Goal: Task Accomplishment & Management: Manage account settings

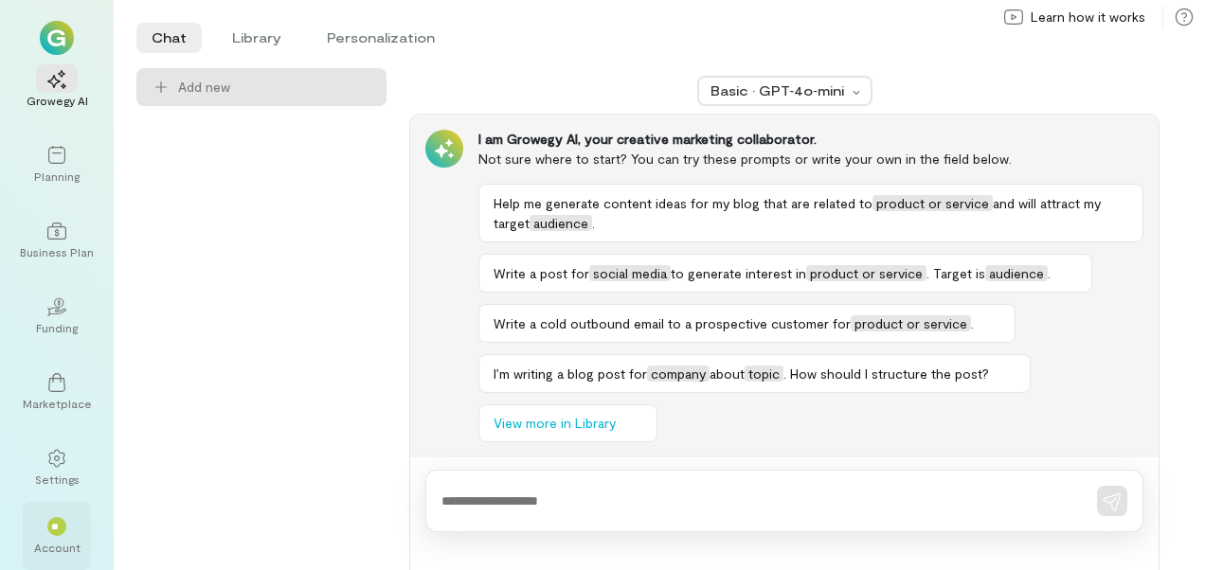
click at [65, 532] on div "**" at bounding box center [56, 526] width 19 height 19
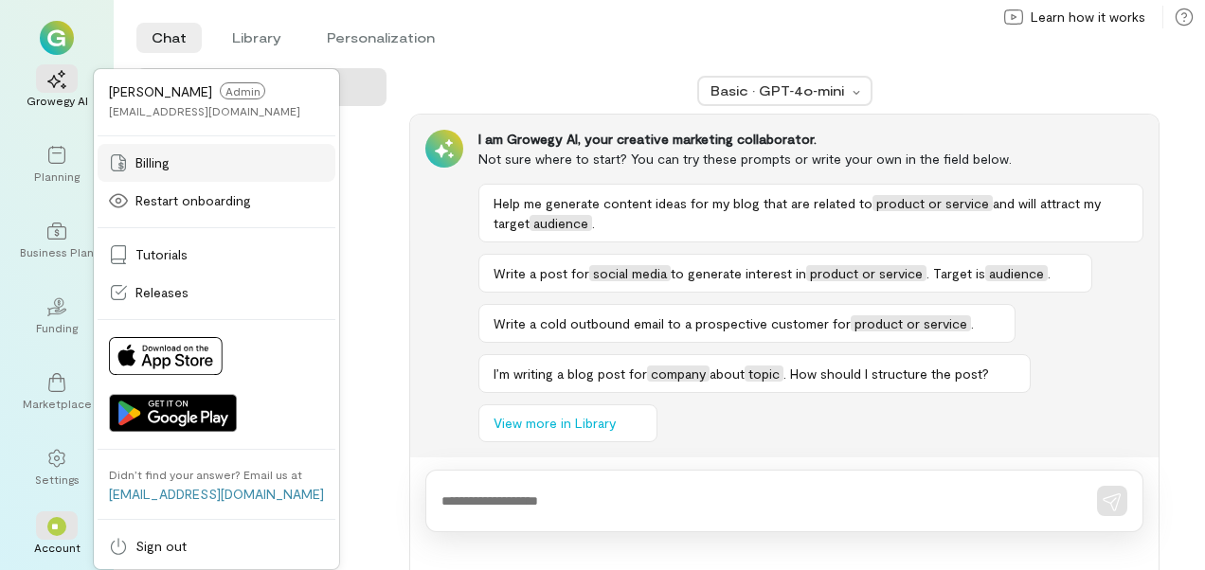
click at [152, 178] on link "Billing" at bounding box center [217, 163] width 238 height 38
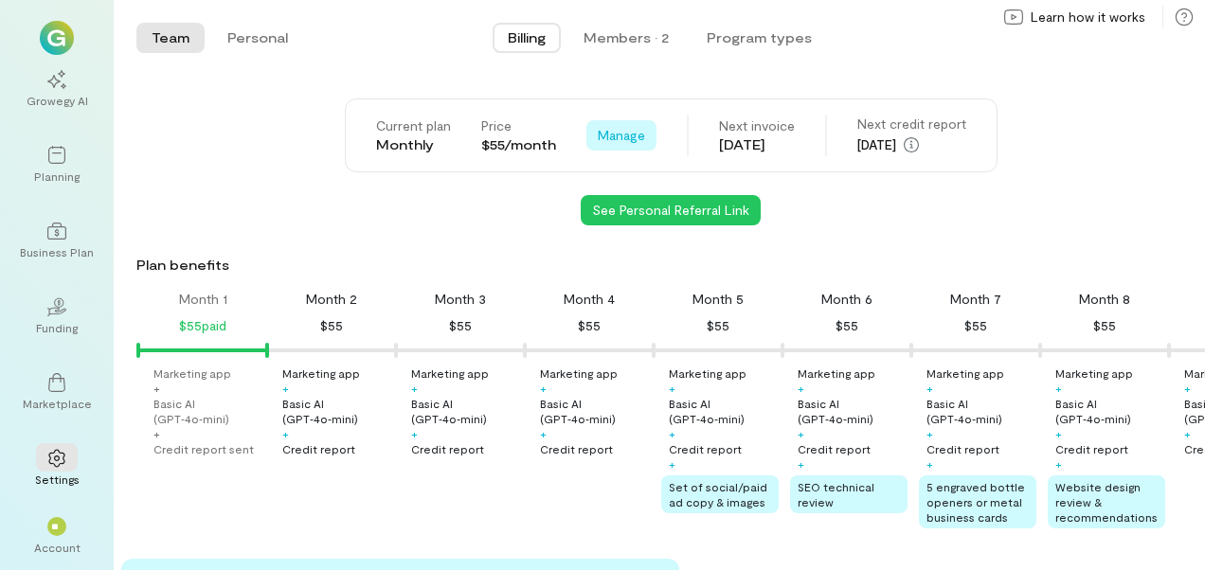
click at [614, 134] on span "Manage" at bounding box center [621, 135] width 47 height 19
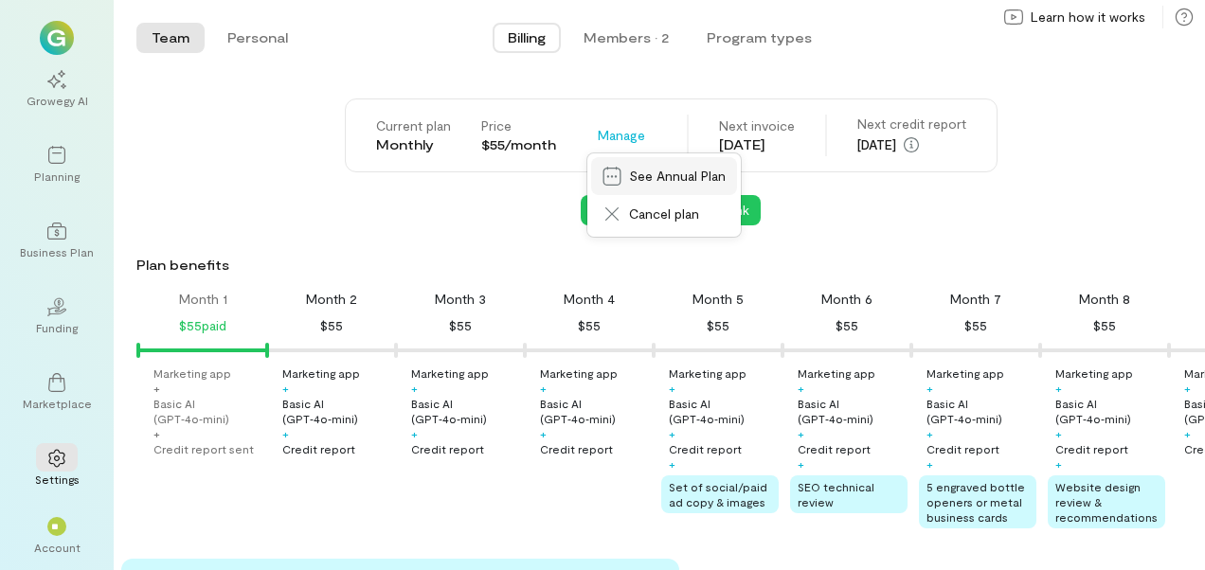
click at [671, 188] on link "See Annual Plan" at bounding box center [664, 176] width 146 height 38
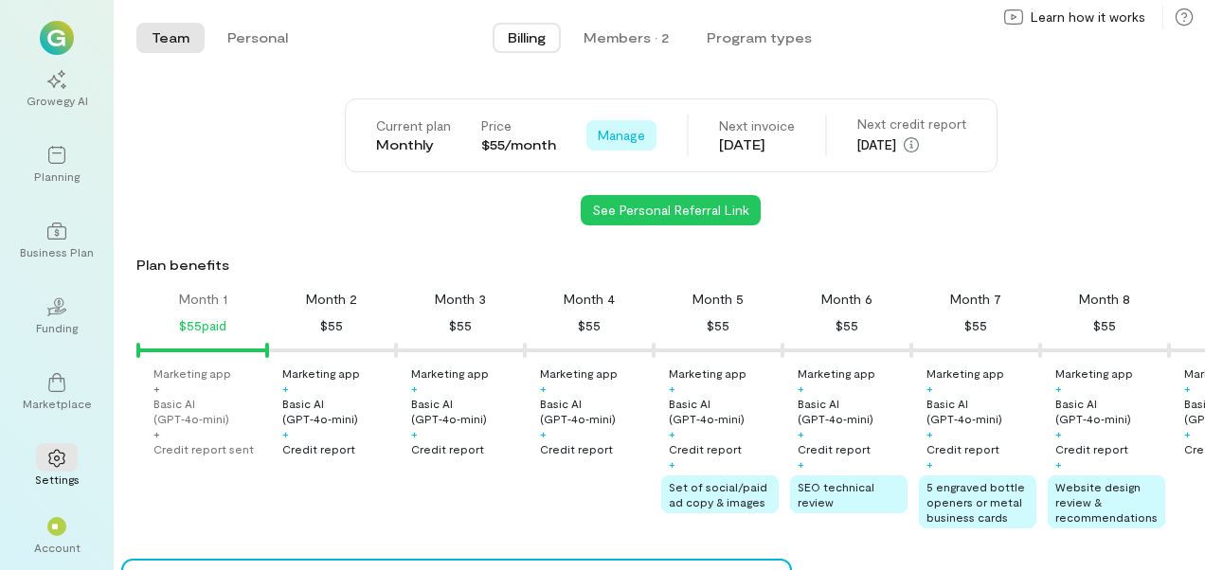
click at [608, 140] on span "Manage" at bounding box center [621, 135] width 47 height 19
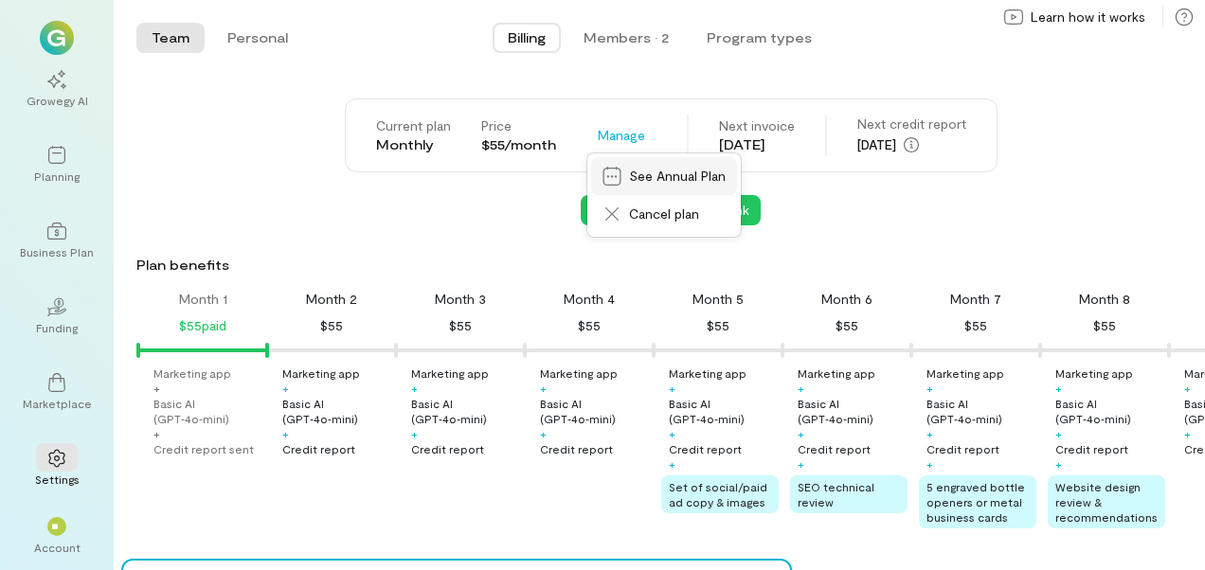
click at [692, 178] on span "See Annual Plan" at bounding box center [677, 176] width 97 height 19
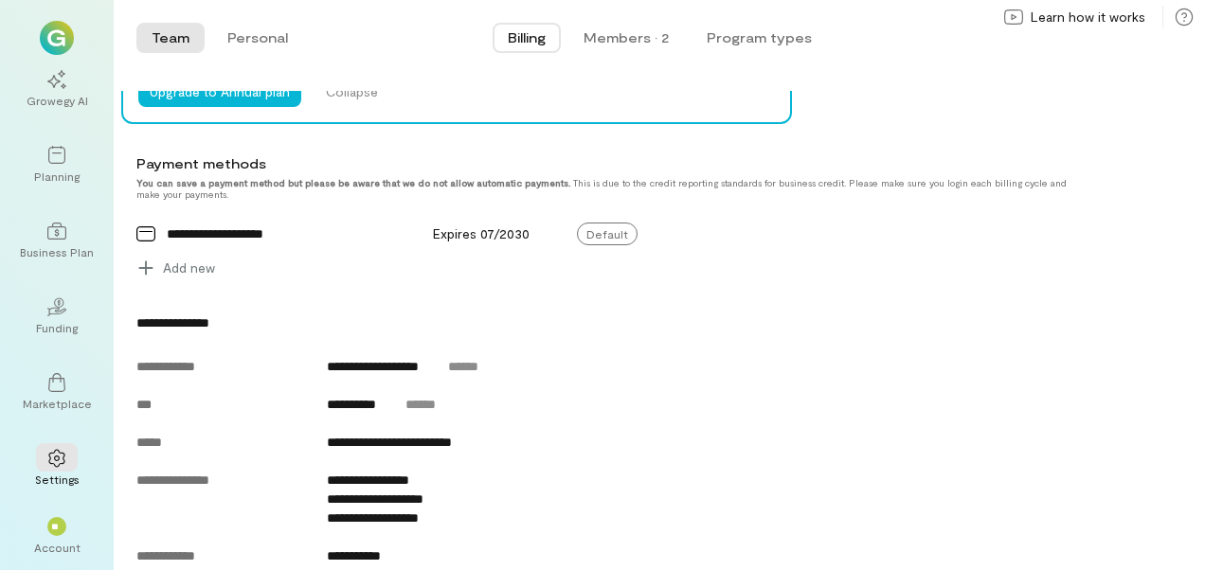
scroll to position [906, 0]
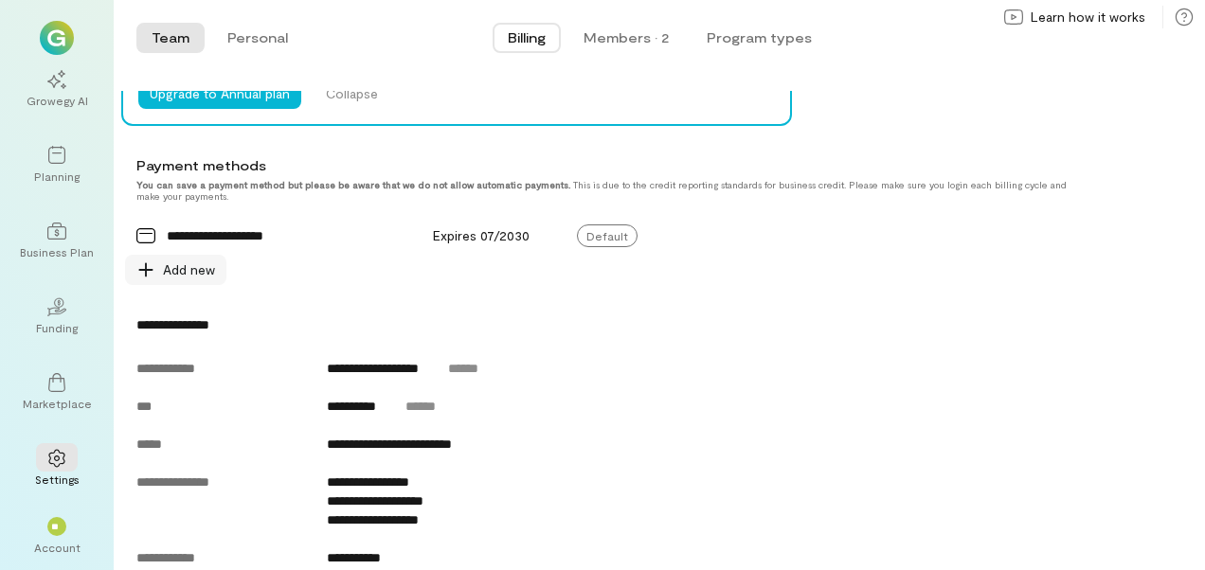
click at [200, 279] on span "Add new" at bounding box center [189, 269] width 52 height 19
